Goal: Task Accomplishment & Management: Use online tool/utility

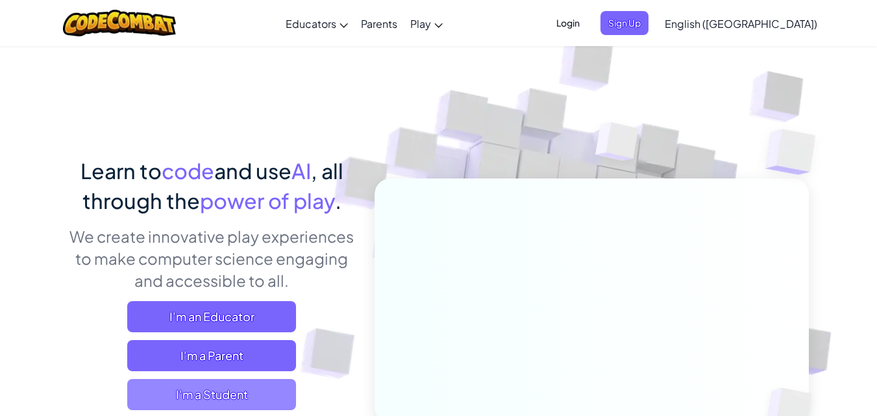
click at [280, 384] on span "I'm a Student" at bounding box center [211, 394] width 169 height 31
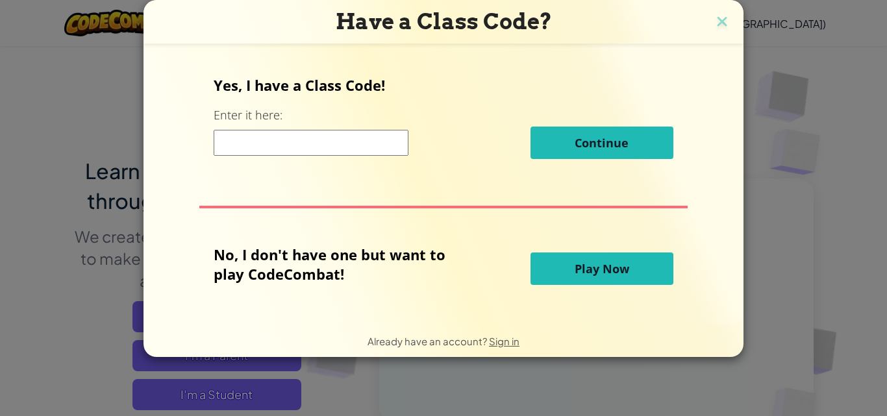
drag, startPoint x: 585, startPoint y: 255, endPoint x: 593, endPoint y: 261, distance: 10.3
click at [593, 261] on button "Play Now" at bounding box center [601, 268] width 143 height 32
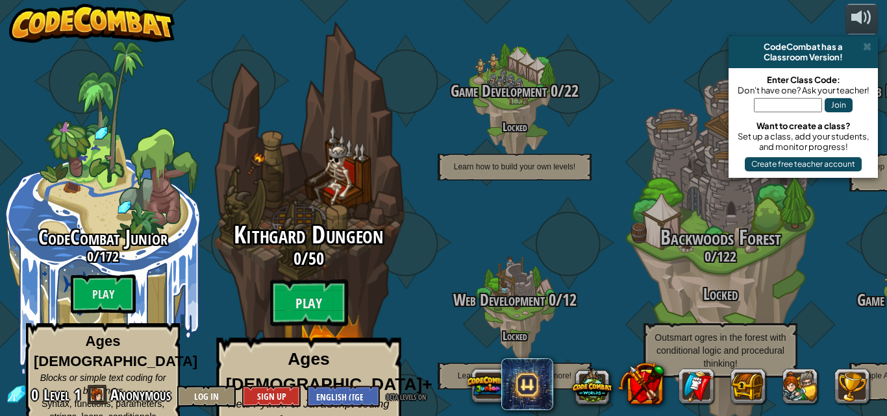
click at [282, 230] on span "Kithgard Dungeon" at bounding box center [308, 235] width 149 height 34
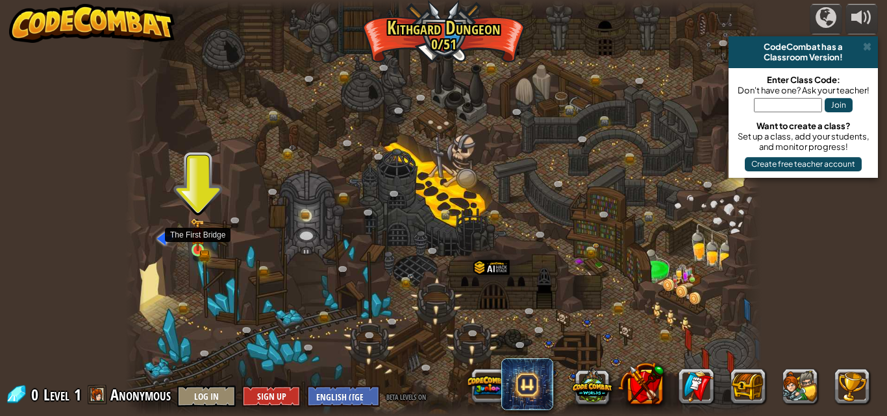
click at [199, 247] on img at bounding box center [197, 234] width 15 height 33
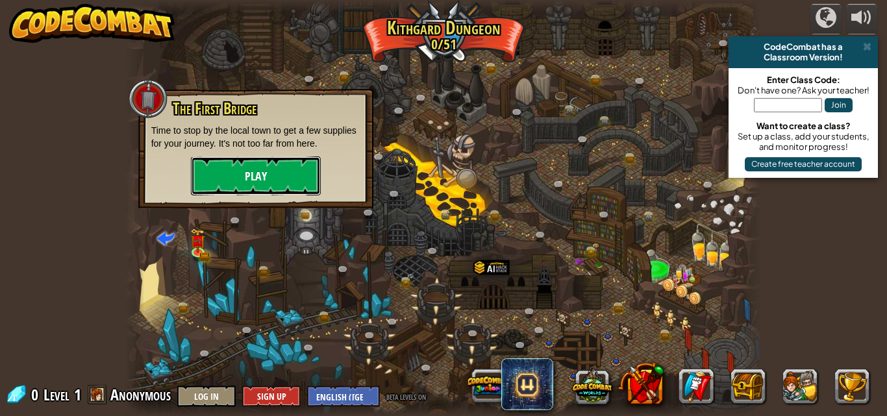
click at [219, 169] on button "Play" at bounding box center [256, 175] width 130 height 39
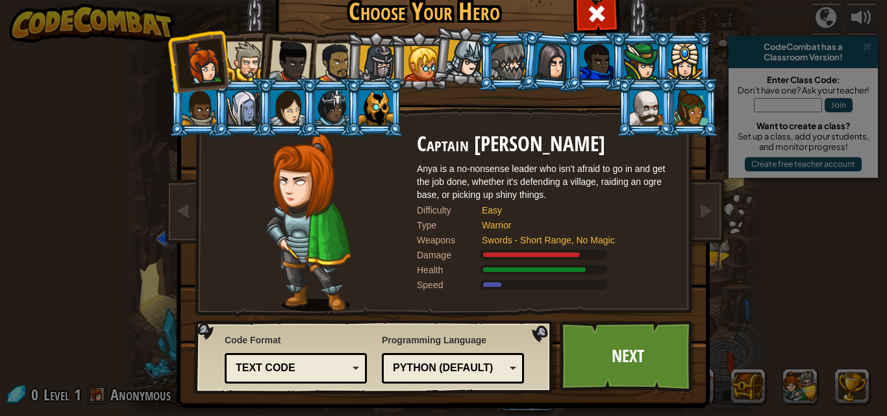
click at [234, 66] on div at bounding box center [247, 62] width 40 height 40
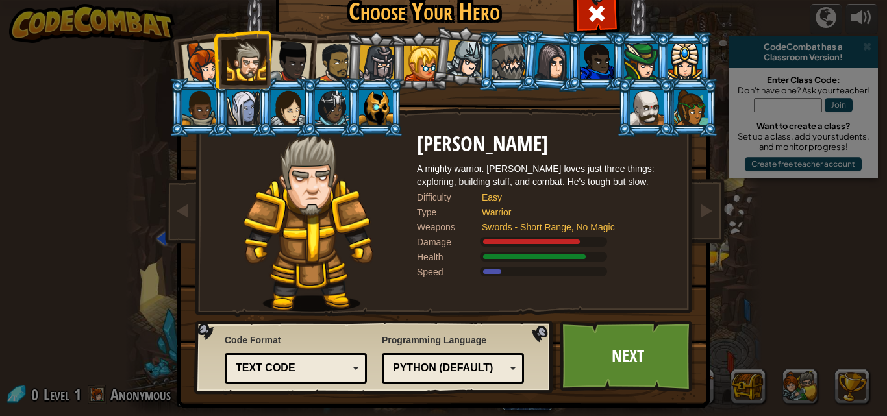
click at [274, 44] on div at bounding box center [290, 61] width 43 height 43
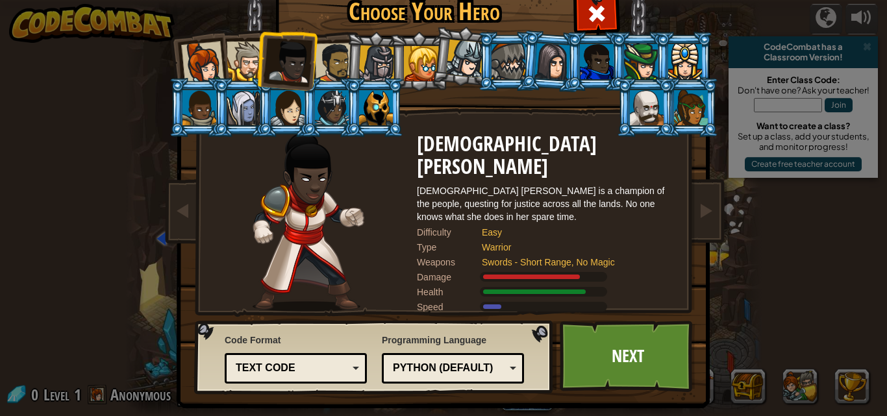
drag, startPoint x: 284, startPoint y: 60, endPoint x: 260, endPoint y: 60, distance: 24.0
drag, startPoint x: 260, startPoint y: 60, endPoint x: 325, endPoint y: 258, distance: 208.1
click at [325, 258] on img at bounding box center [308, 222] width 112 height 178
click at [540, 64] on div at bounding box center [552, 61] width 36 height 37
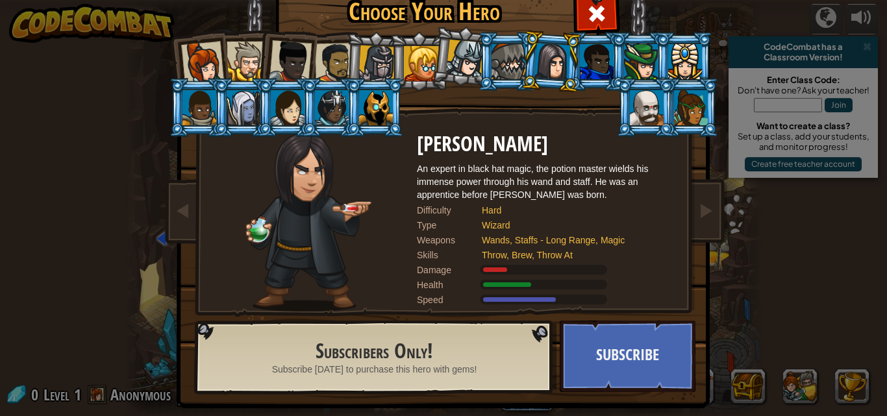
click at [210, 56] on div at bounding box center [202, 63] width 43 height 43
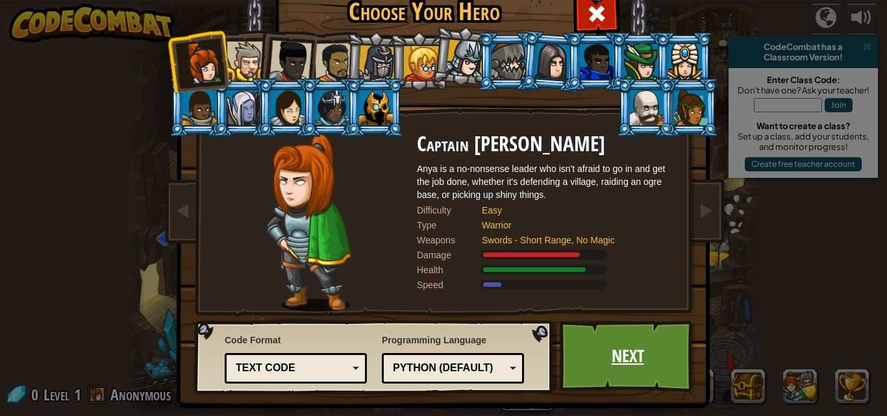
click at [596, 360] on link "Next" at bounding box center [628, 356] width 136 height 71
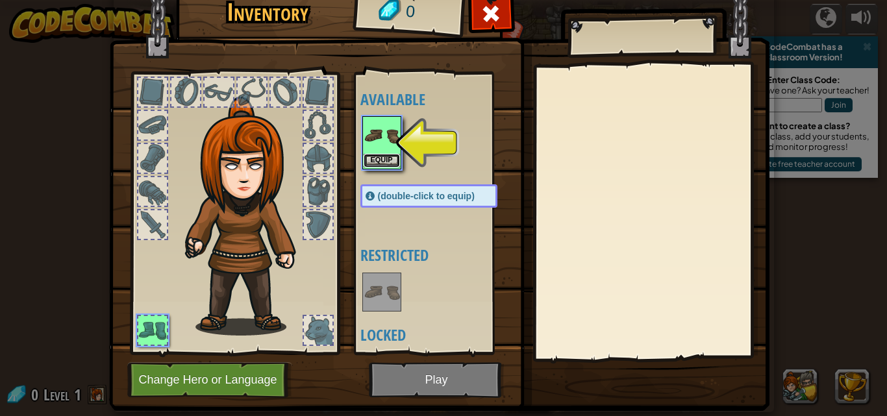
click at [387, 162] on button "Equip" at bounding box center [381, 161] width 36 height 14
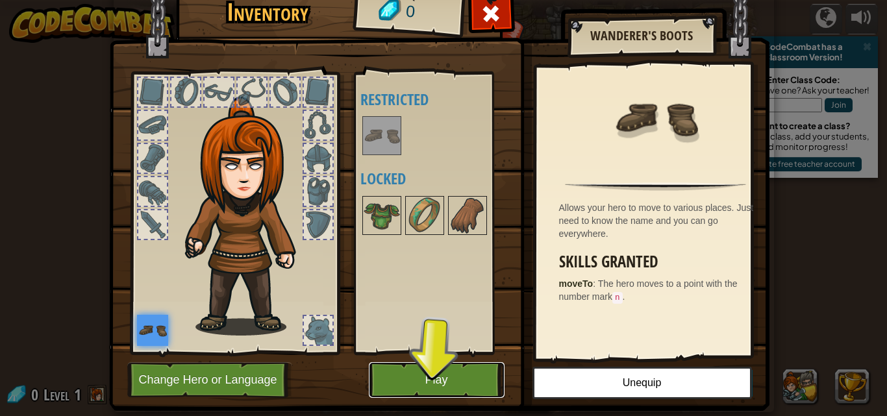
click at [413, 371] on button "Play" at bounding box center [437, 380] width 136 height 36
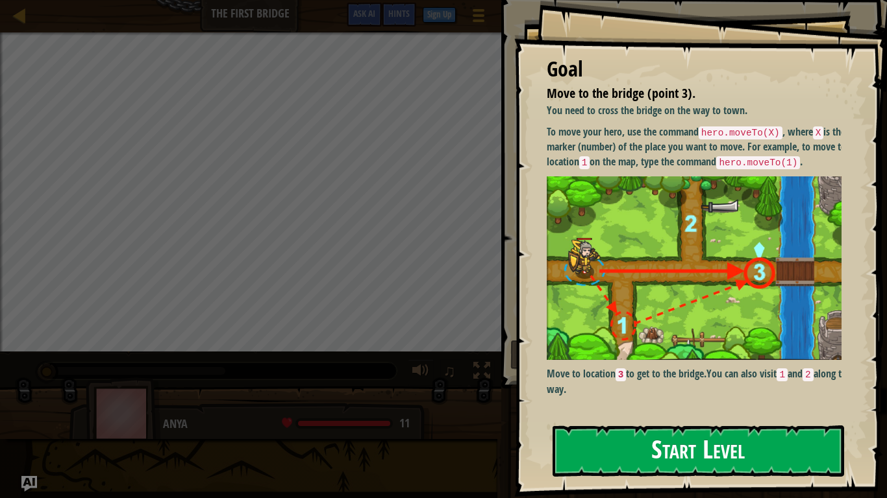
click at [703, 415] on button "Start Level" at bounding box center [697, 451] width 291 height 51
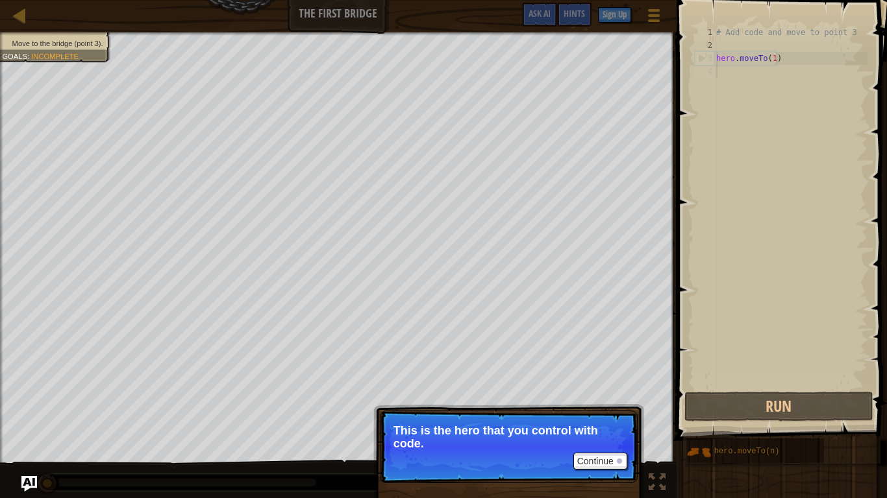
click at [709, 403] on button "Run" at bounding box center [778, 407] width 189 height 30
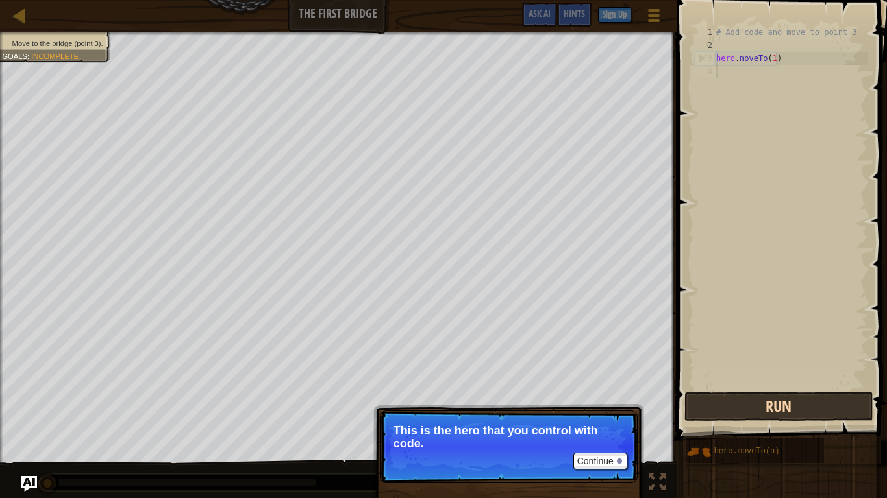
scroll to position [6, 0]
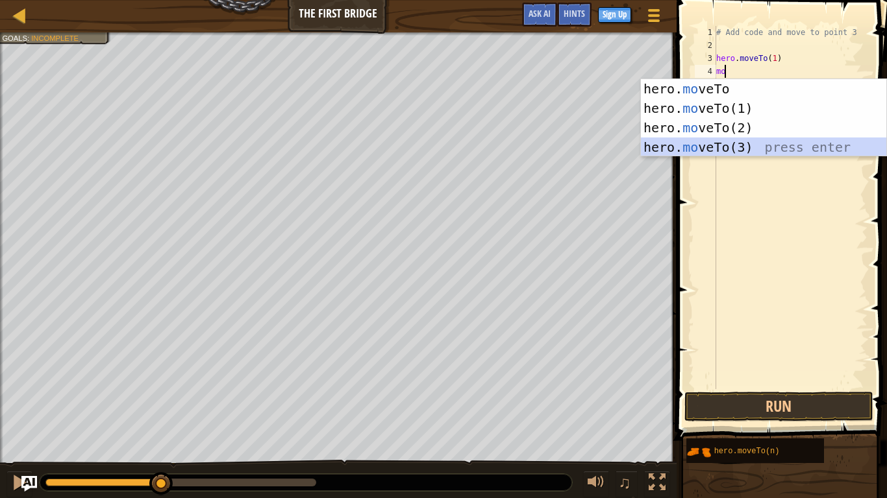
click at [727, 149] on div "hero. mo veTo press enter hero. mo veTo(1) press enter hero. mo veTo(2) press e…" at bounding box center [763, 137] width 245 height 117
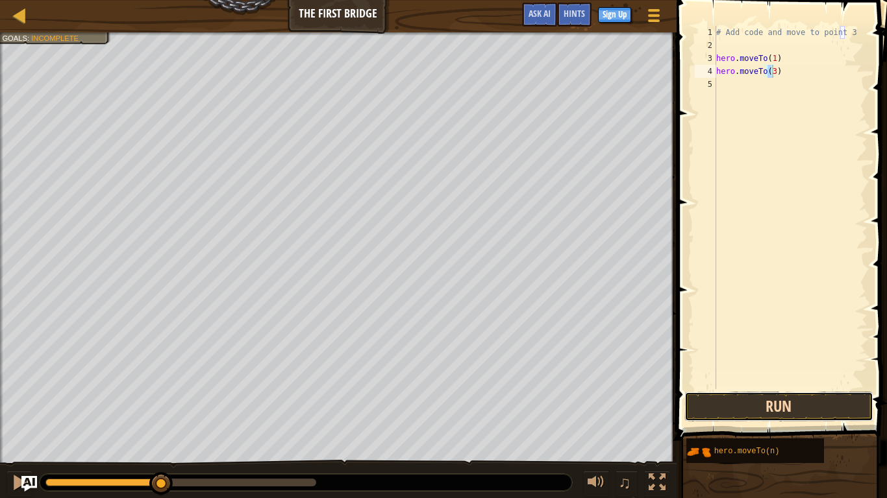
click at [842, 402] on button "Run" at bounding box center [778, 407] width 189 height 30
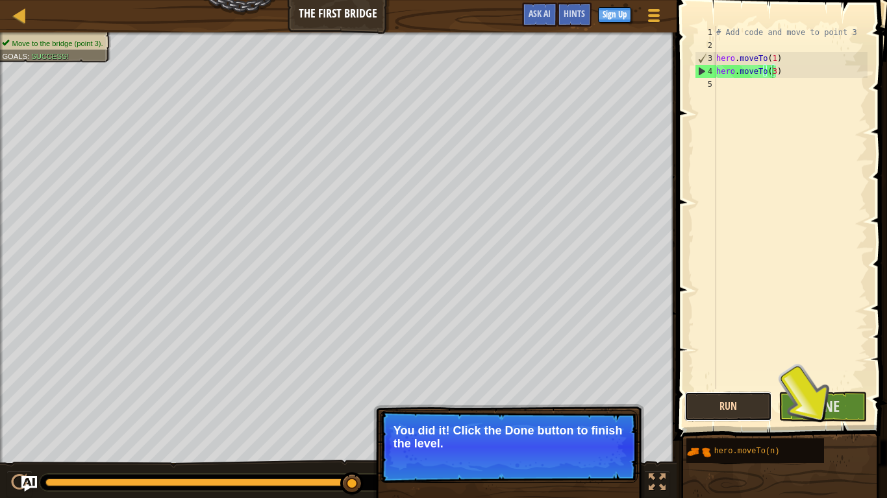
click at [742, 406] on button "Run" at bounding box center [728, 407] width 88 height 30
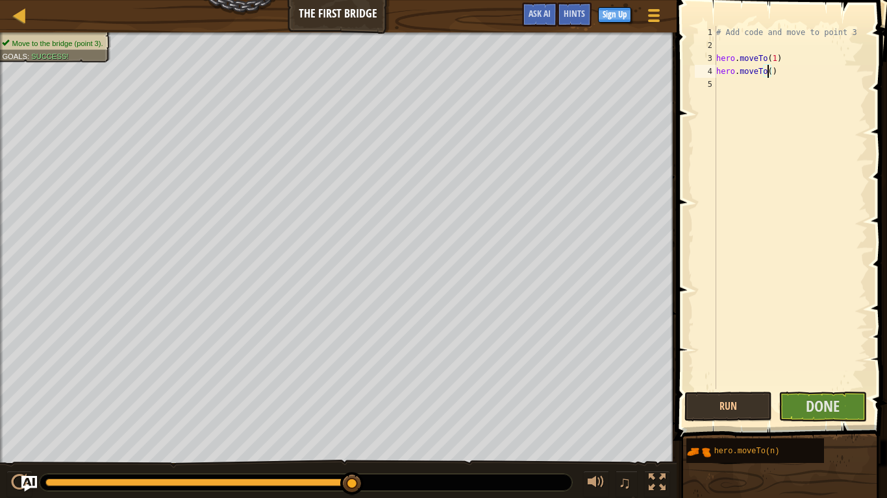
scroll to position [6, 4]
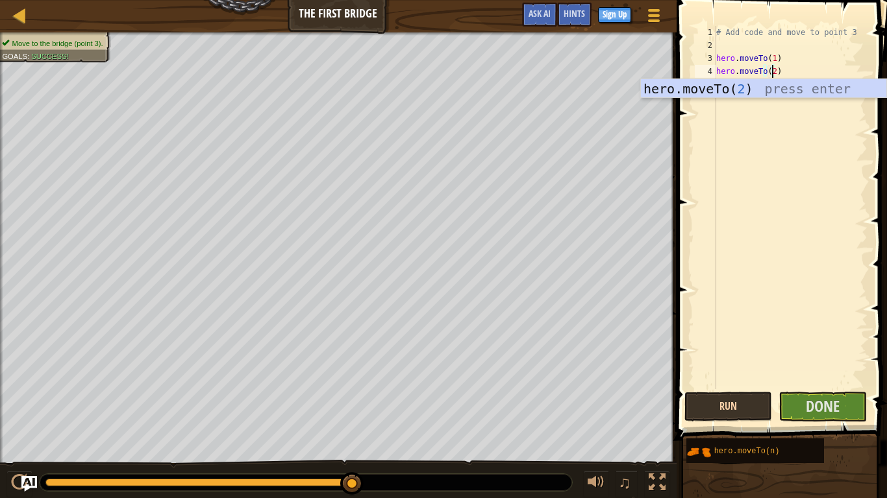
type textarea "hero.moveTo(2)"
click at [739, 397] on button "Run" at bounding box center [728, 407] width 88 height 30
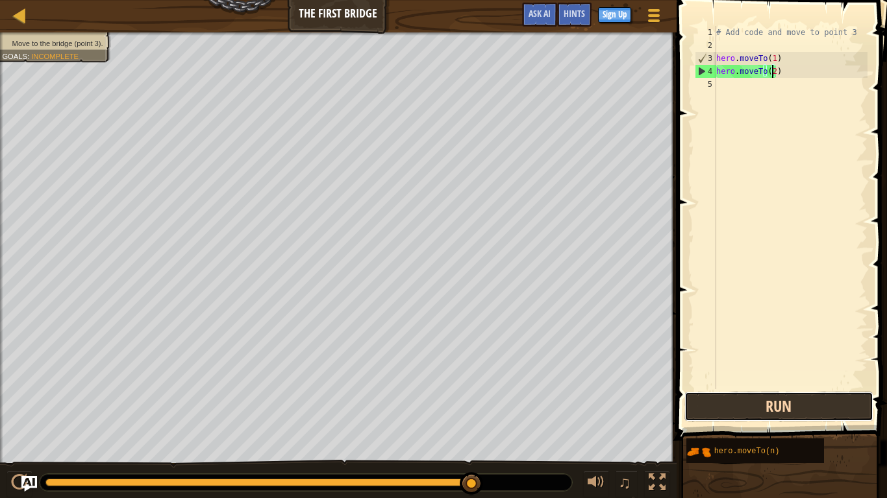
click at [772, 402] on button "Run" at bounding box center [778, 407] width 189 height 30
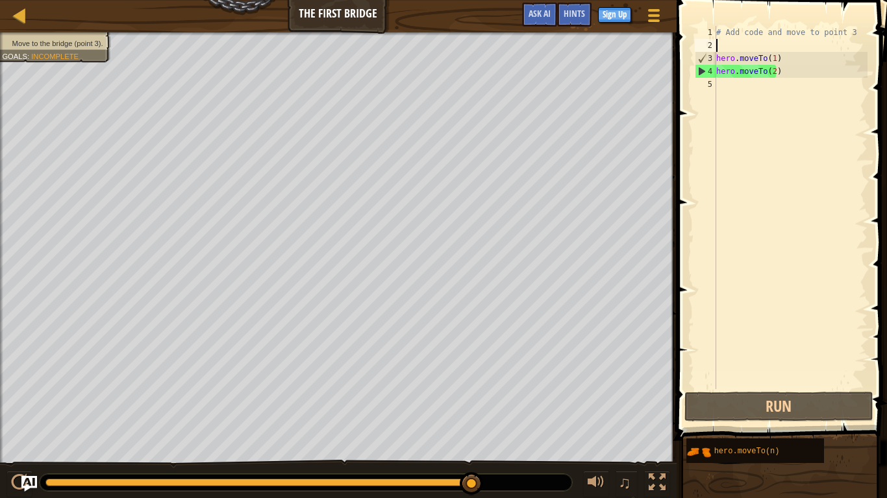
click at [752, 42] on div "# Add code and move to point 3 hero . moveTo ( 1 ) hero . moveTo ( 2 )" at bounding box center [790, 220] width 154 height 389
click at [740, 84] on div "# Add code and move to point 3 hero . moveTo ( 1 ) hero . moveTo ( 2 )" at bounding box center [790, 220] width 154 height 389
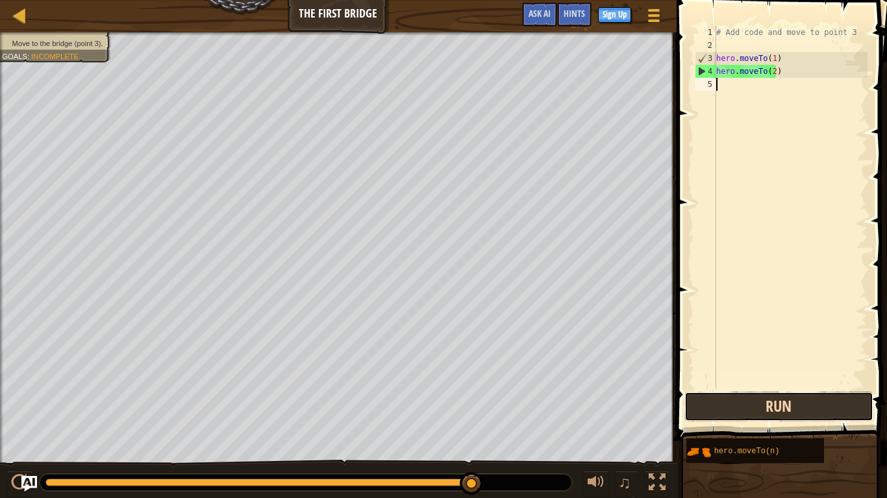
click at [772, 406] on button "Run" at bounding box center [778, 407] width 189 height 30
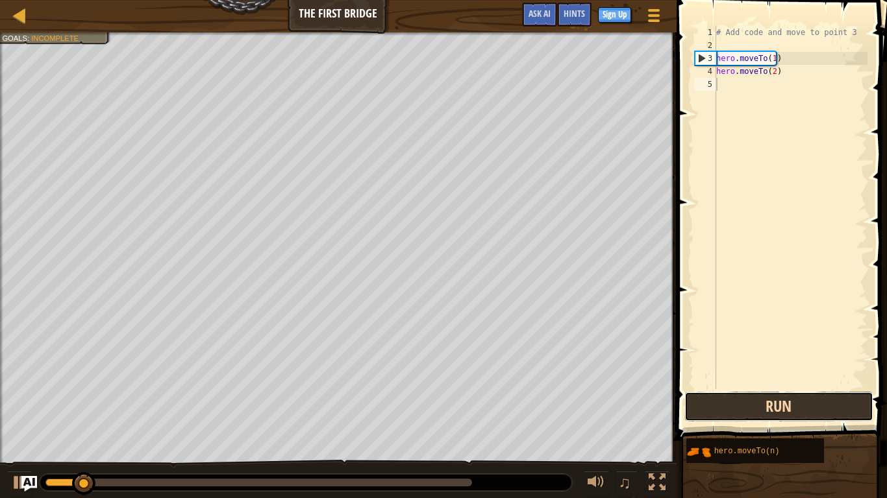
click at [774, 406] on button "Run" at bounding box center [778, 407] width 189 height 30
click at [777, 406] on button "Run" at bounding box center [778, 407] width 189 height 30
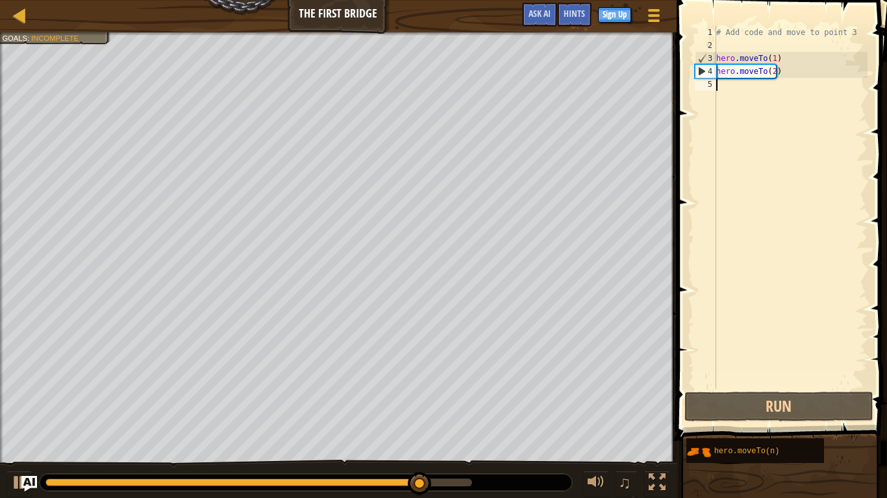
click at [727, 84] on div "# Add code and move to point 3 hero . moveTo ( 1 ) hero . moveTo ( 2 )" at bounding box center [790, 220] width 154 height 389
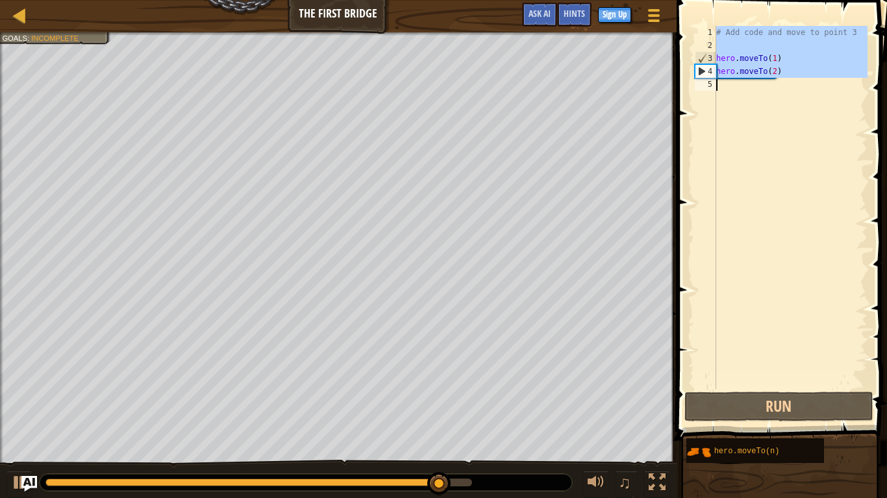
click at [727, 84] on div "# Add code and move to point 3 hero . moveTo ( 1 ) hero . moveTo ( 2 )" at bounding box center [790, 220] width 154 height 389
type textarea "hero.moveTo(2)"
click at [726, 84] on div "# Add code and move to point 3 hero . moveTo ( 1 ) hero . moveTo ( 2 )" at bounding box center [790, 220] width 154 height 389
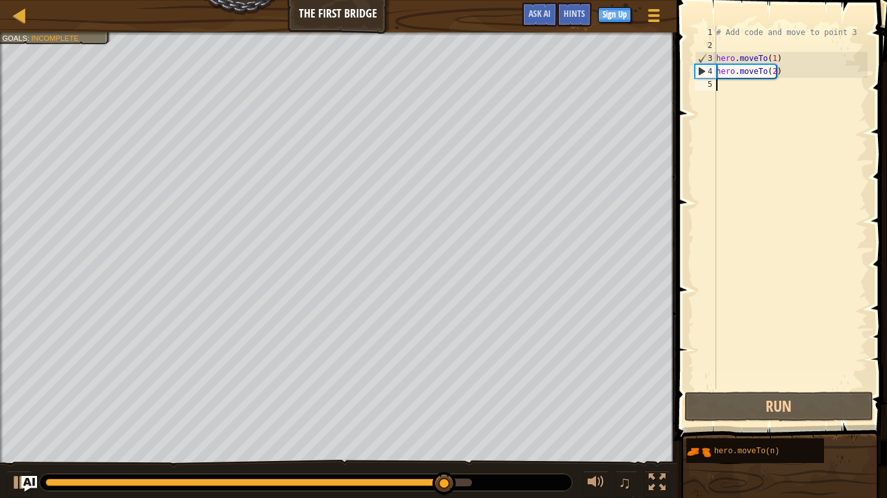
click at [726, 84] on div "# Add code and move to point 3 hero . moveTo ( 1 ) hero . moveTo ( 2 )" at bounding box center [790, 220] width 154 height 389
type textarea "hero.moveTo(2)"
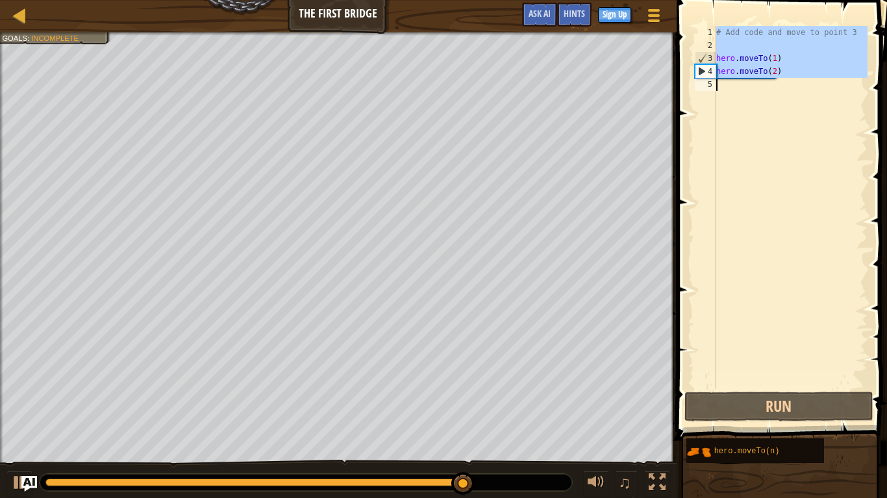
click at [726, 84] on div "# Add code and move to point 3 hero . moveTo ( 1 ) hero . moveTo ( 2 )" at bounding box center [790, 220] width 154 height 389
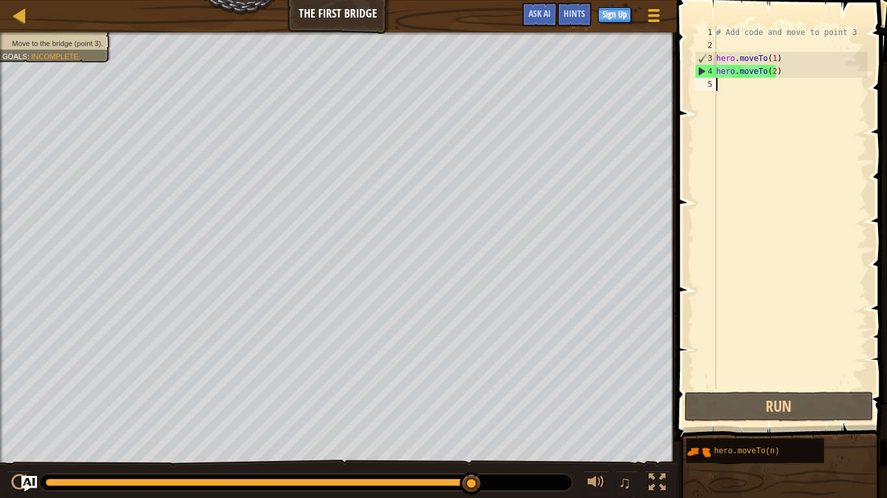
click at [722, 85] on div "# Add code and move to point 3 hero . moveTo ( 1 ) hero . moveTo ( 2 )" at bounding box center [790, 220] width 154 height 389
click at [12, 9] on div at bounding box center [20, 15] width 16 height 16
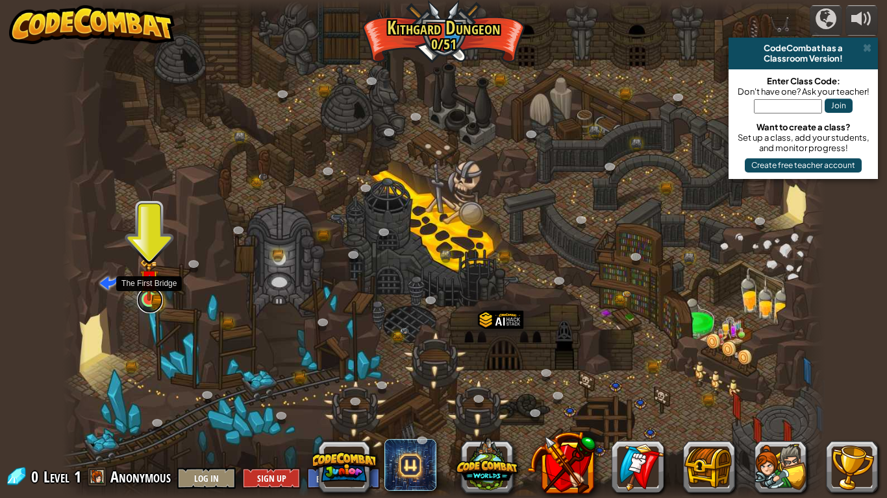
click at [148, 309] on link at bounding box center [150, 301] width 26 height 26
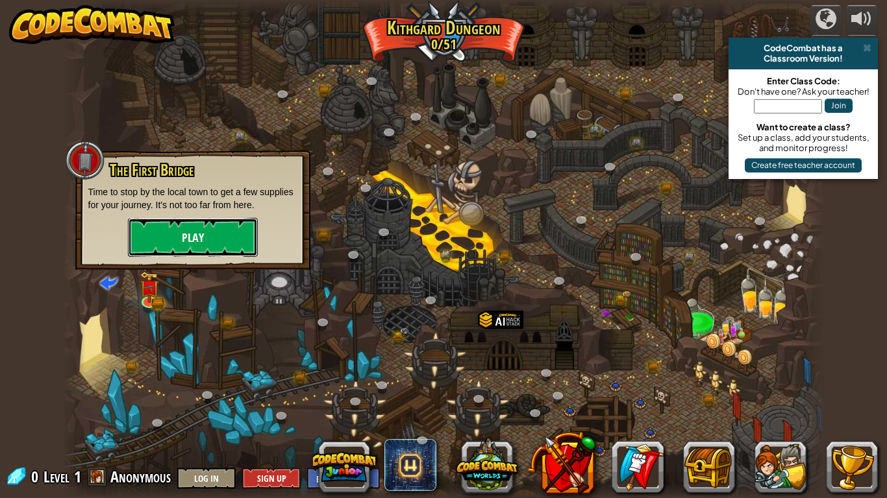
click at [214, 236] on button "Play" at bounding box center [193, 237] width 130 height 39
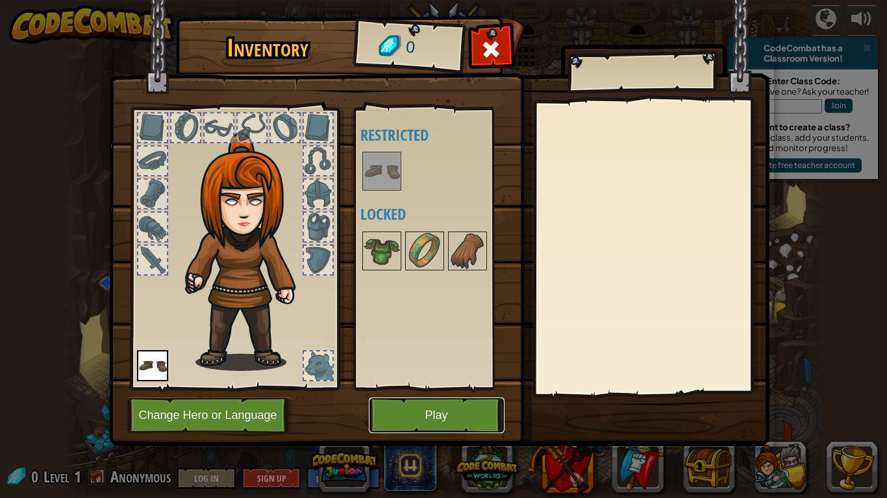
click at [439, 415] on button "Play" at bounding box center [437, 416] width 136 height 36
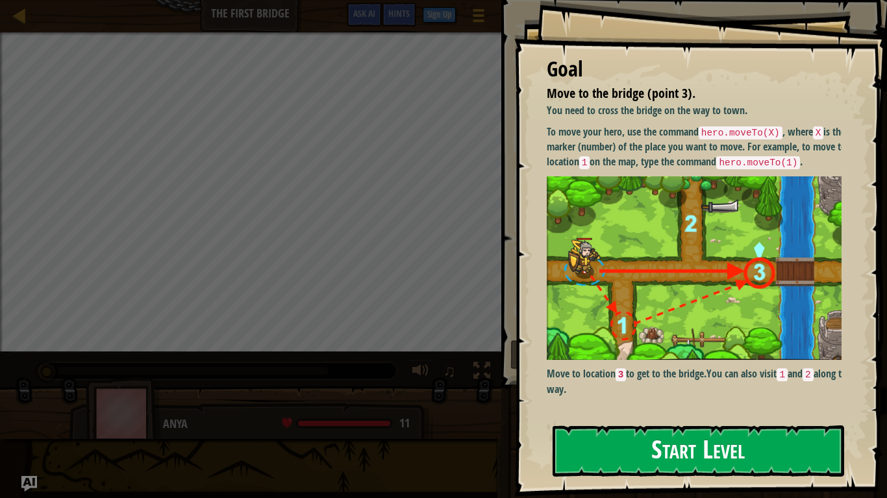
click at [667, 415] on button "Start Level" at bounding box center [697, 451] width 291 height 51
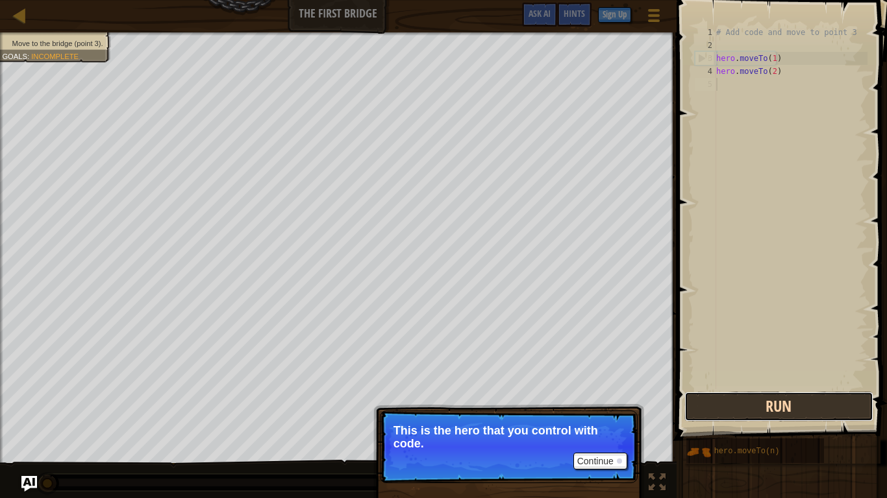
click at [689, 415] on button "Run" at bounding box center [778, 407] width 189 height 30
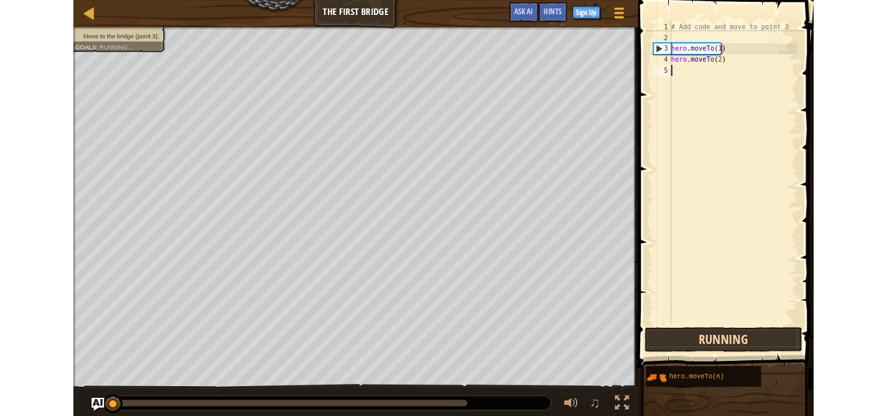
scroll to position [6, 0]
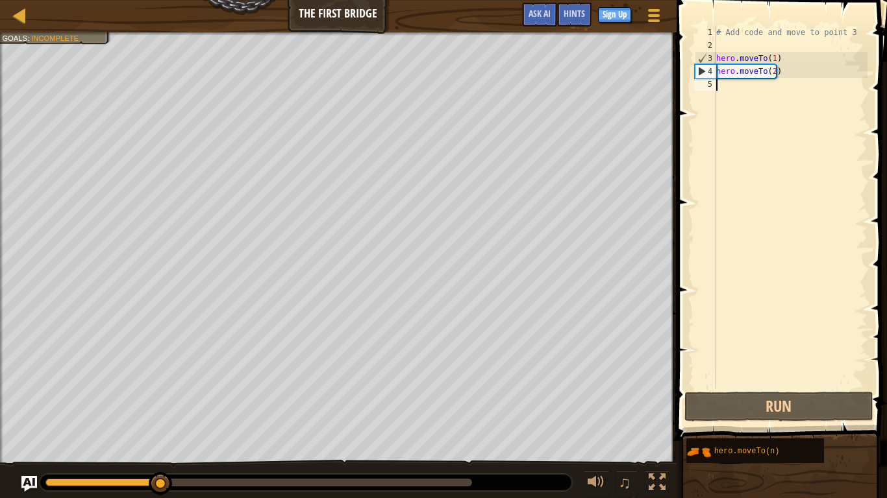
click at [744, 60] on div "# Add code and move to point 3 hero . moveTo ( 1 ) hero . moveTo ( 2 )" at bounding box center [790, 220] width 154 height 389
type textarea "hero.moveTo(1)"
click at [724, 84] on div "# Add code and move to point 3 hero . moveTo ( 1 ) hero . moveTo ( 2 )" at bounding box center [790, 220] width 154 height 389
click at [765, 69] on div "# Add code and move to point 3 hero . moveTo ( 1 ) hero . moveTo ( 2 )" at bounding box center [790, 220] width 154 height 389
click at [774, 74] on div "# Add code and move to point 3 hero . moveTo ( 1 ) hero . moveTo ( 2 )" at bounding box center [790, 220] width 154 height 389
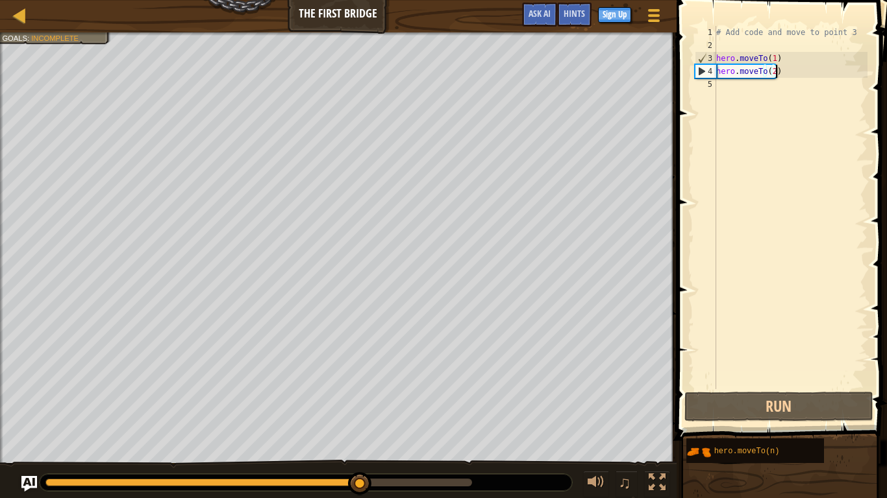
click at [774, 74] on div "# Add code and move to point 3 hero . moveTo ( 1 ) hero . moveTo ( 2 )" at bounding box center [790, 220] width 154 height 389
click at [770, 55] on div "# Add code and move to point 3 hero . moveTo ( 1 ) hero . moveTo ( 2 )" at bounding box center [790, 220] width 154 height 389
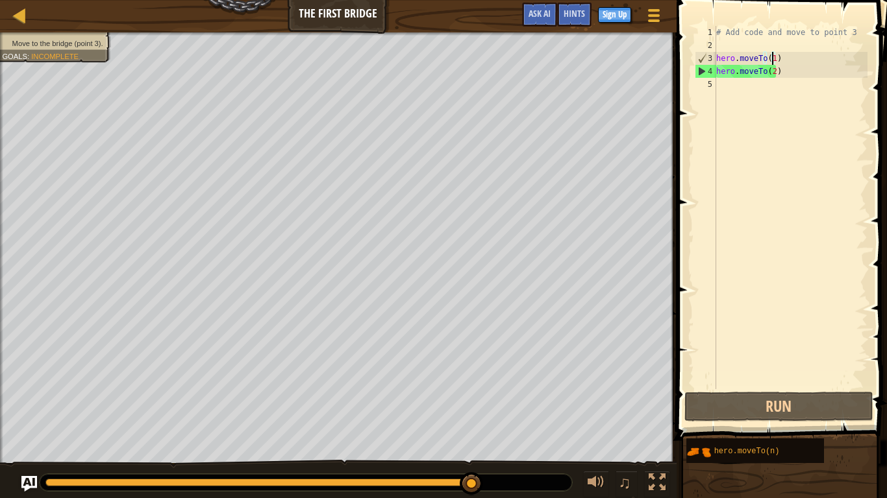
click at [769, 75] on div "# Add code and move to point 3 hero . moveTo ( 1 ) hero . moveTo ( 2 )" at bounding box center [790, 220] width 154 height 389
type textarea "hero.moveTo(2)"
click at [770, 73] on div "# Add code and move to point 3 hero . moveTo ( 1 ) hero . moveTo ( 2 )" at bounding box center [790, 220] width 154 height 389
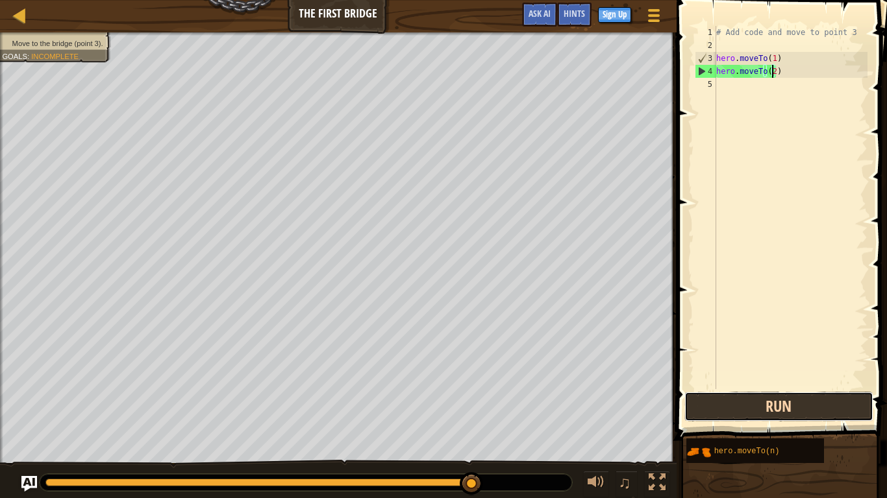
click at [746, 415] on button "Run" at bounding box center [778, 407] width 189 height 30
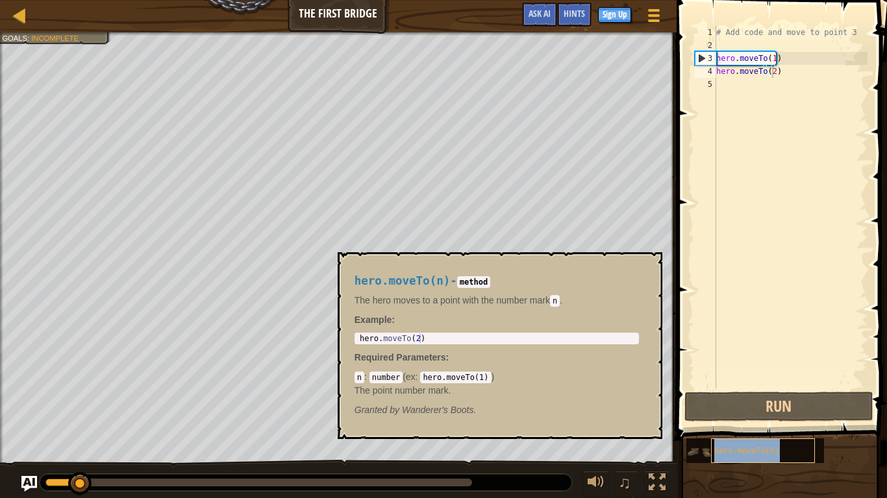
click at [760, 415] on span "hero.moveTo(n)" at bounding box center [747, 451] width 66 height 9
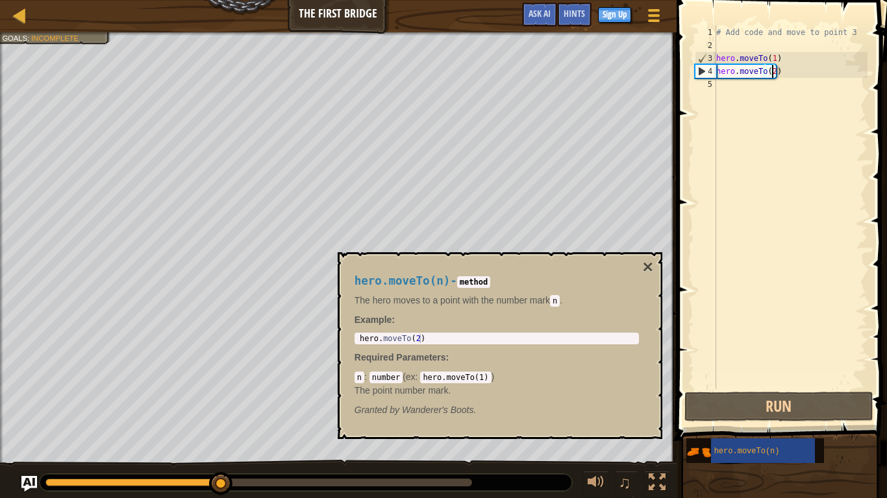
type textarea "hero.moveTo(2)"
click at [437, 341] on div "hero . moveTo ( 2 )" at bounding box center [496, 347] width 279 height 27
click at [379, 377] on code "number" at bounding box center [385, 378] width 33 height 12
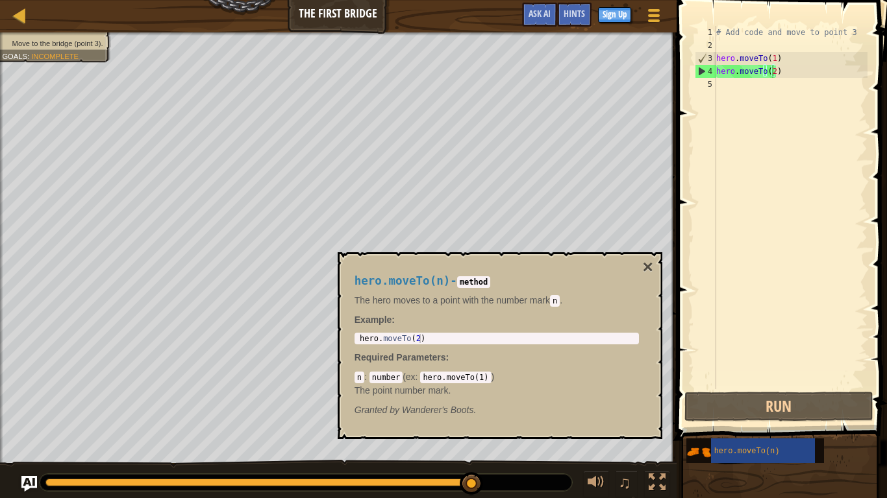
type textarea "hero.moveTo(1)"
click at [783, 62] on div "# Add code and move to point 3 hero . moveTo ( 1 ) hero . moveTo ( 2 )" at bounding box center [790, 220] width 154 height 389
click at [732, 88] on div "# Add code and move to point 3 hero . moveTo ( 1 ) hero . moveTo ( 2 )" at bounding box center [790, 220] width 154 height 389
click at [732, 87] on div "# Add code and move to point 3 hero . moveTo ( 1 ) hero . moveTo ( 2 )" at bounding box center [790, 220] width 154 height 389
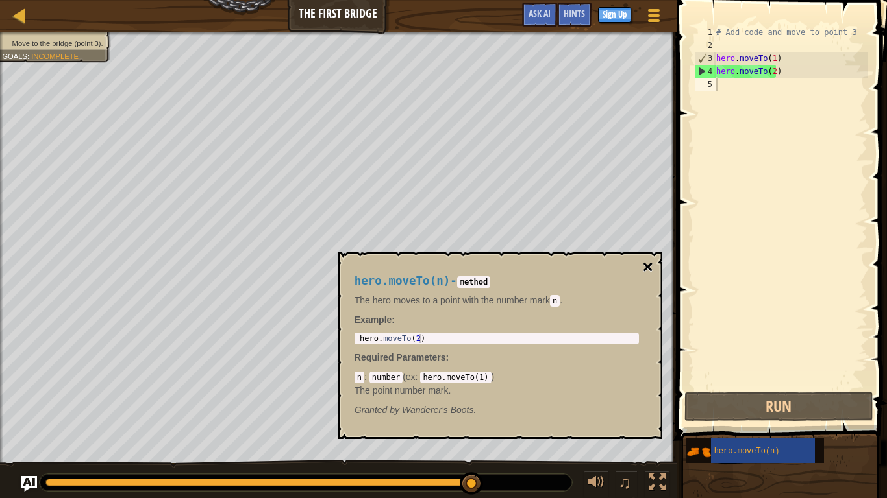
click at [647, 273] on button "×" at bounding box center [647, 267] width 10 height 18
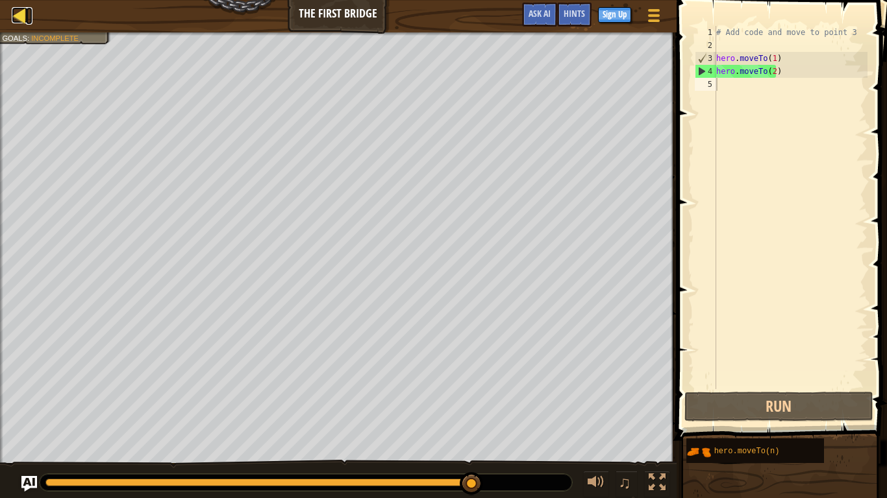
click at [29, 18] on link "Map" at bounding box center [29, 16] width 6 height 18
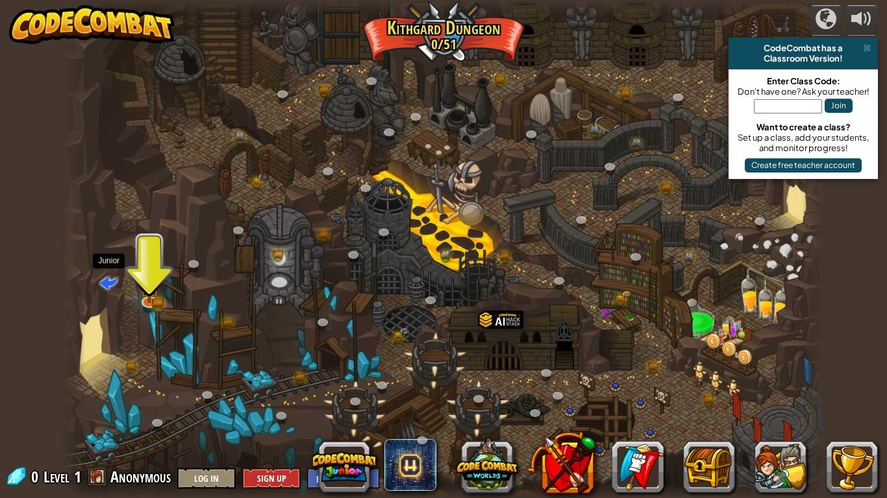
click at [105, 288] on span at bounding box center [109, 283] width 18 height 18
